Goal: Task Accomplishment & Management: Manage account settings

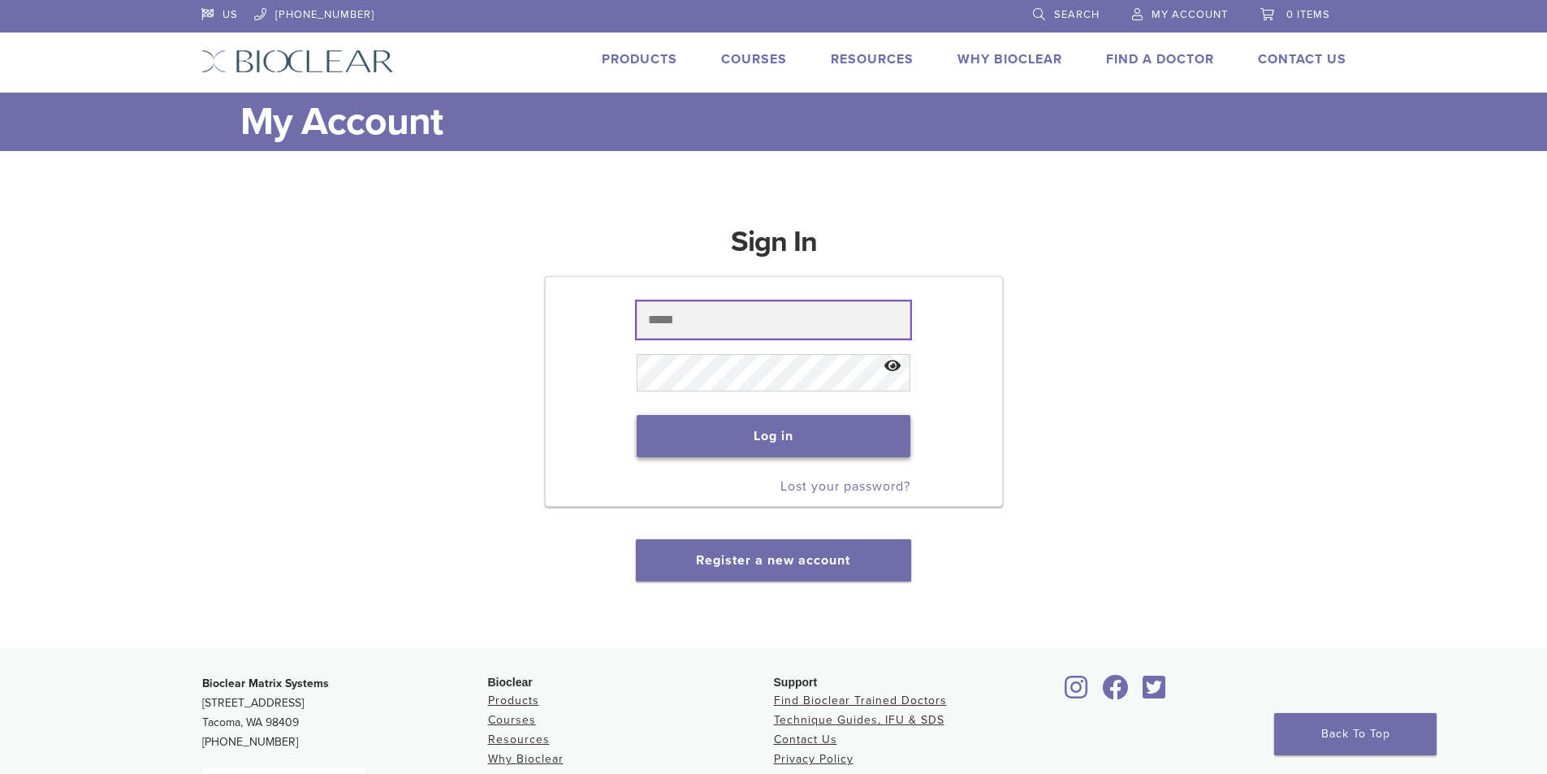
type input "**********"
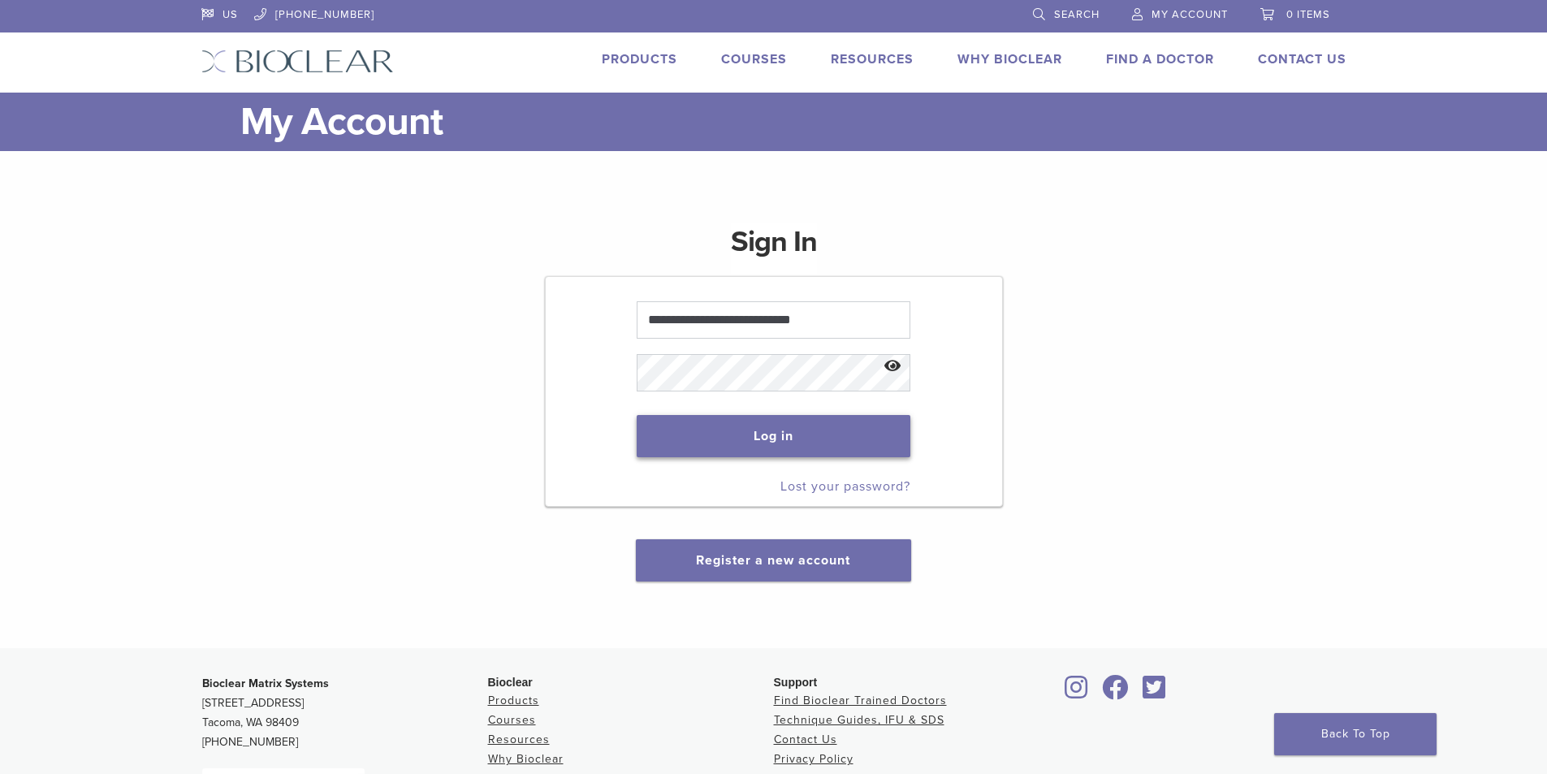
click at [827, 442] on button "Log in" at bounding box center [774, 436] width 274 height 42
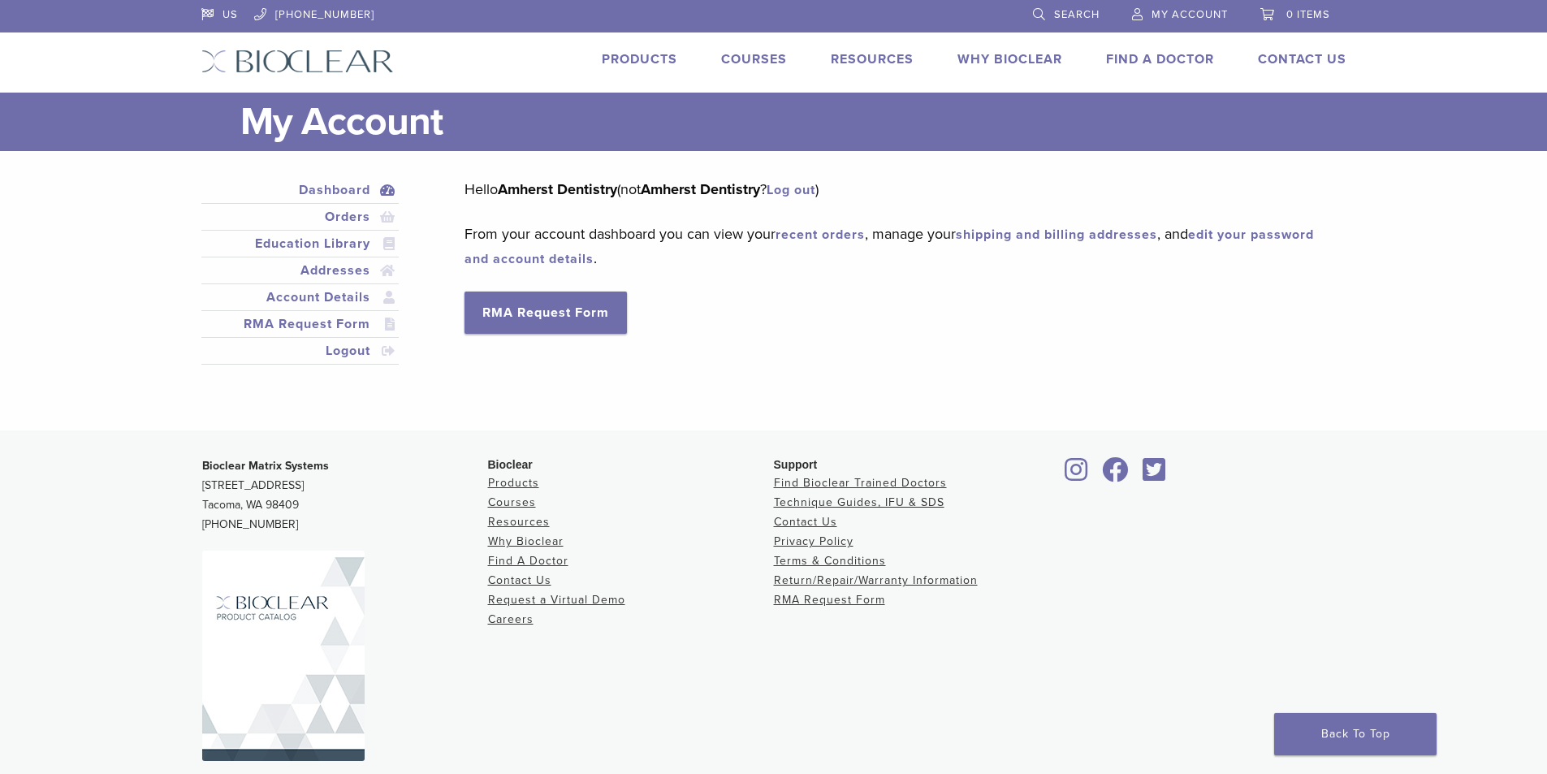
click at [1155, 12] on span "My Account" at bounding box center [1189, 14] width 76 height 13
click at [1163, 12] on span "My Account" at bounding box center [1189, 14] width 76 height 13
click at [616, 255] on link "edit your password and account details" at bounding box center [888, 247] width 849 height 41
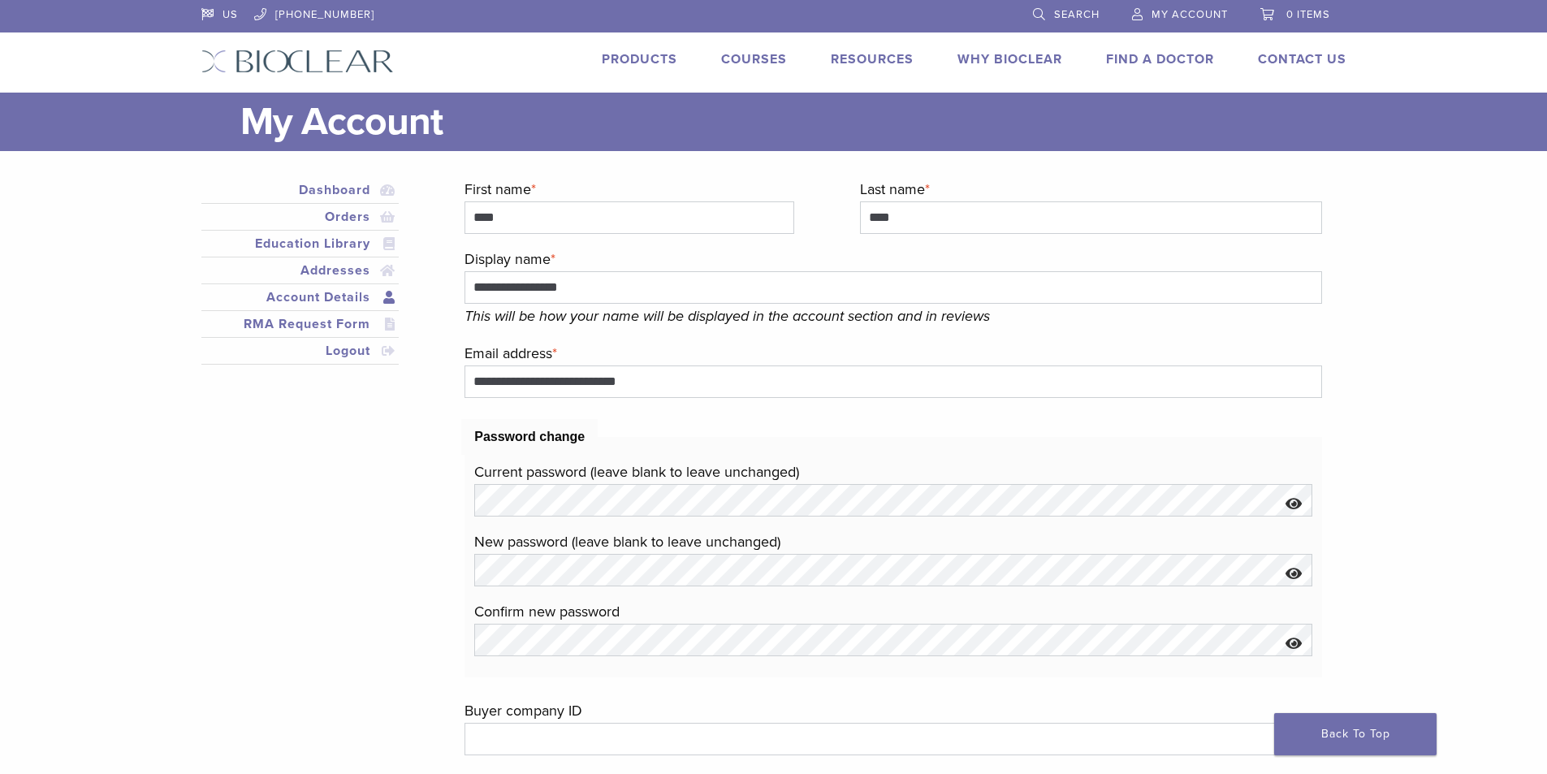
click at [340, 300] on link "Account Details" at bounding box center [301, 296] width 192 height 19
click at [347, 191] on link "Dashboard" at bounding box center [301, 189] width 192 height 19
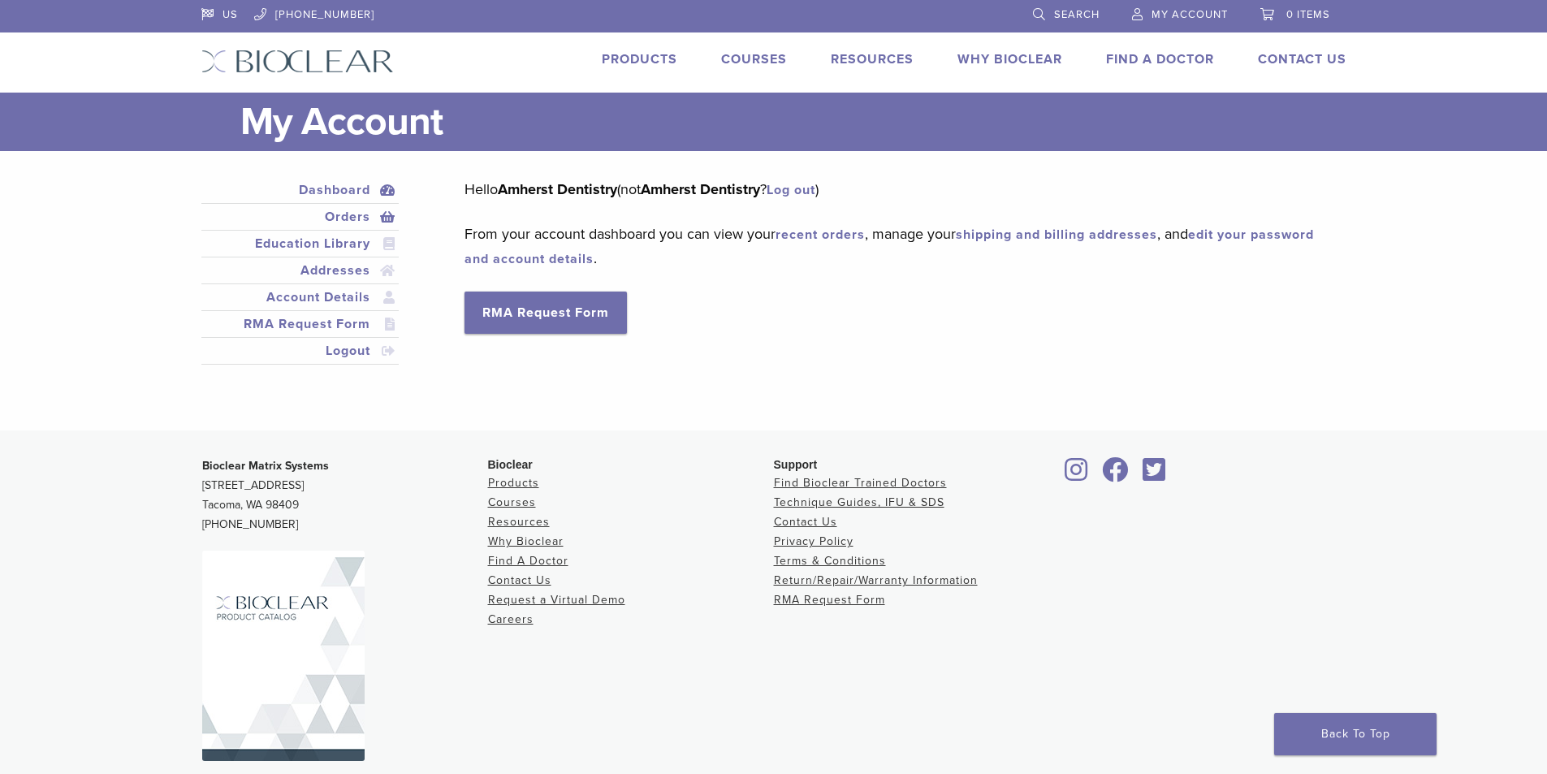
click at [356, 217] on link "Orders" at bounding box center [301, 216] width 192 height 19
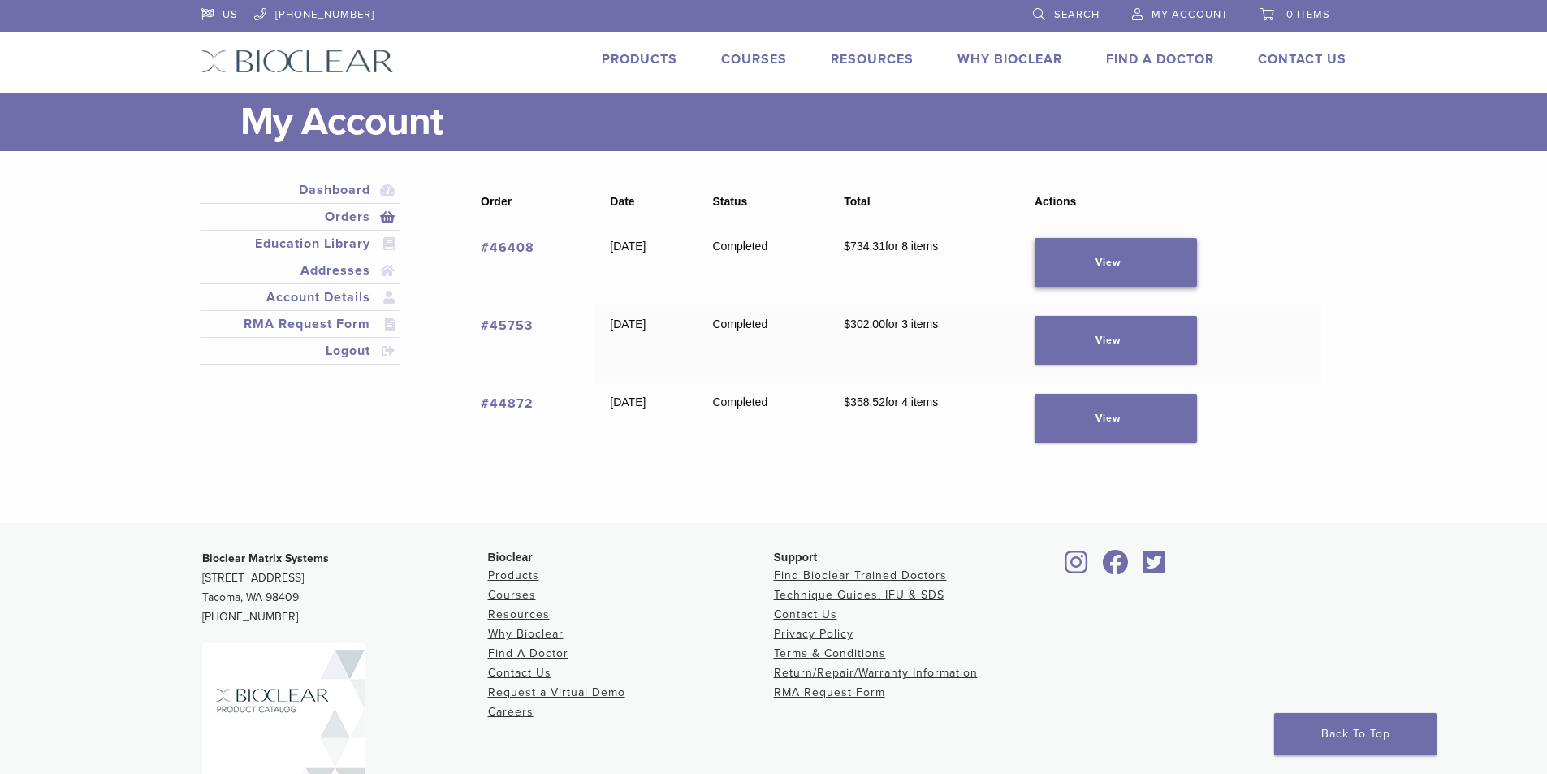
click at [1124, 272] on link "View" at bounding box center [1115, 262] width 162 height 49
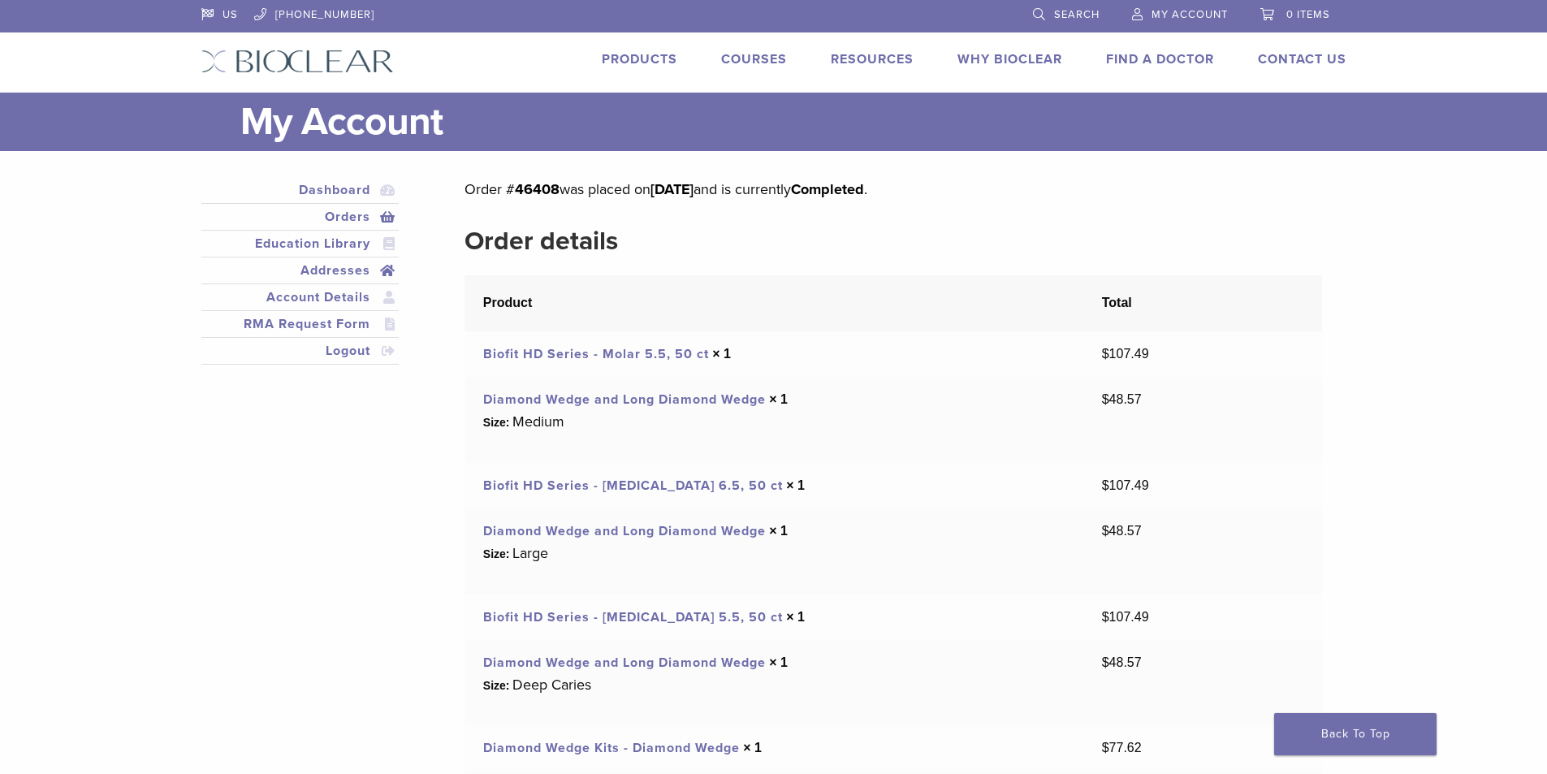
click at [362, 270] on link "Addresses" at bounding box center [301, 270] width 192 height 19
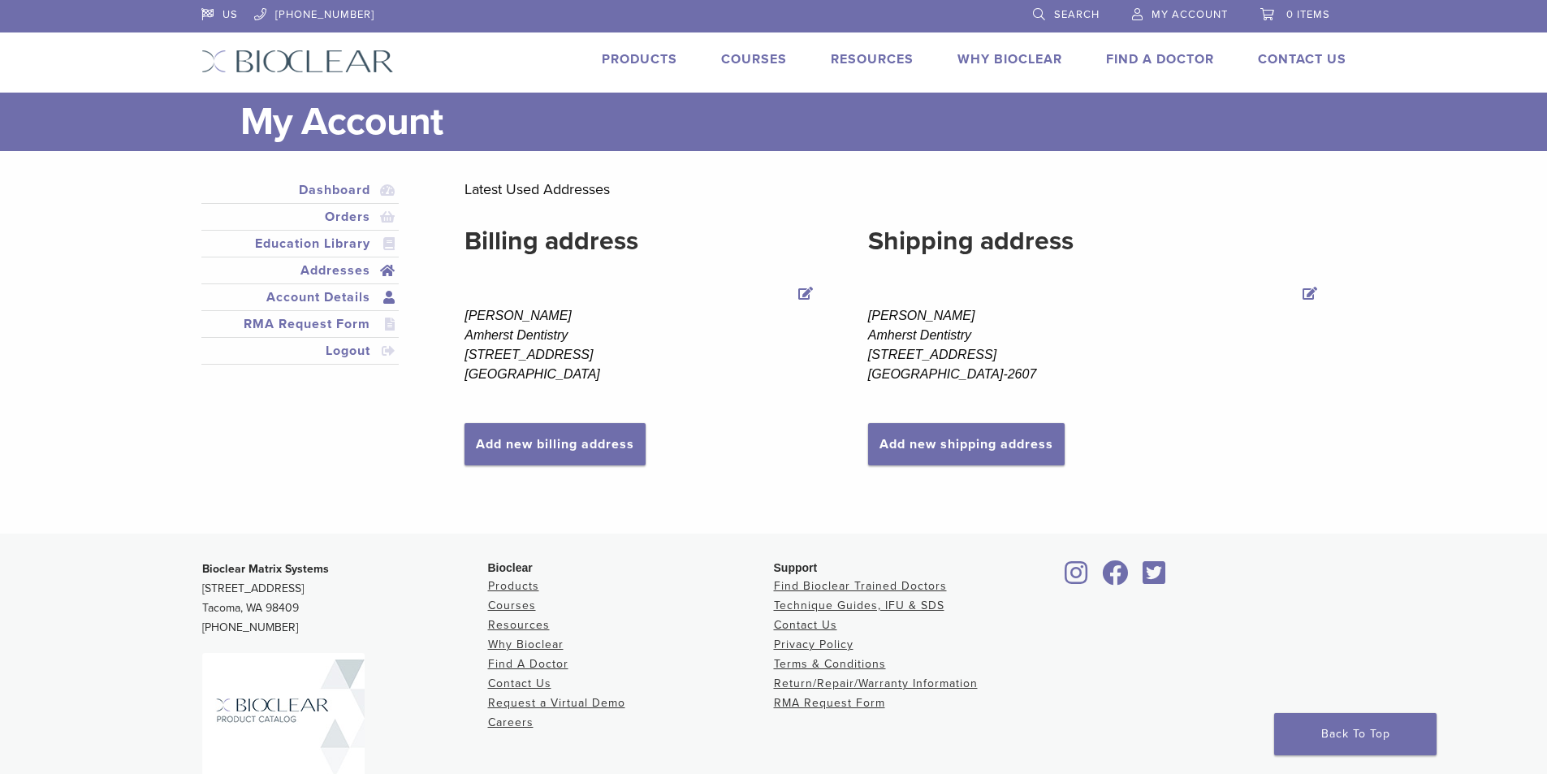
click at [355, 297] on link "Account Details" at bounding box center [301, 296] width 192 height 19
